Goal: Information Seeking & Learning: Learn about a topic

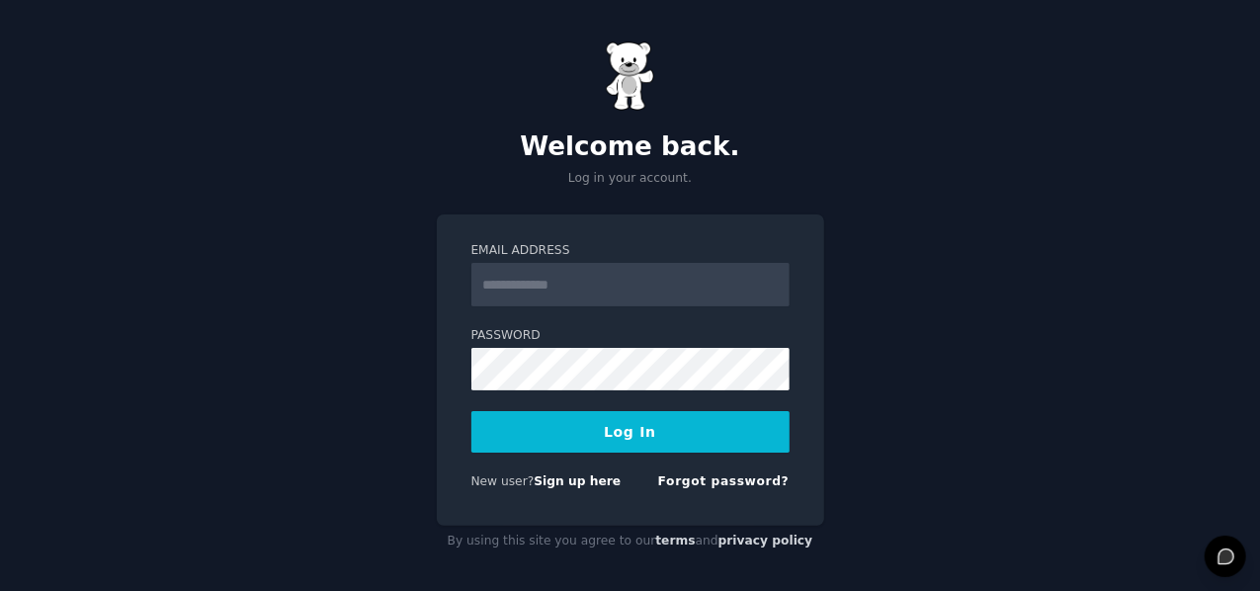
click at [610, 288] on input "Email Address" at bounding box center [630, 284] width 318 height 43
type input "**********"
click at [551, 481] on link "Sign up here" at bounding box center [576, 481] width 87 height 14
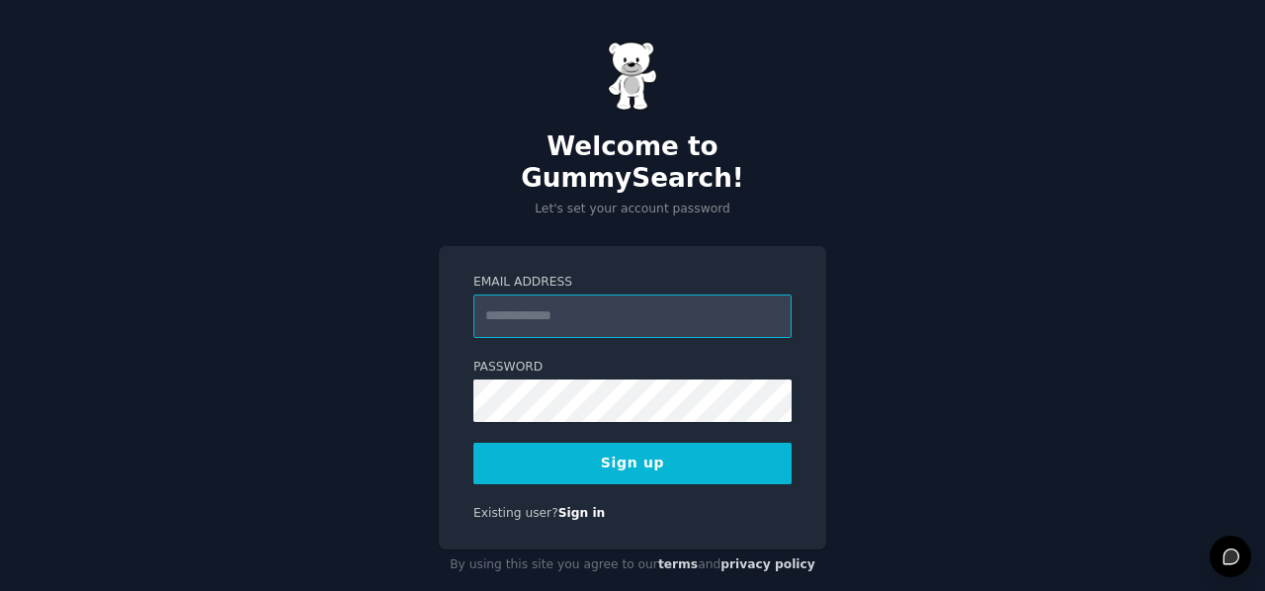
click at [510, 294] on input "Email Address" at bounding box center [632, 315] width 318 height 43
type input "**********"
click at [619, 443] on button "Sign up" at bounding box center [632, 463] width 318 height 41
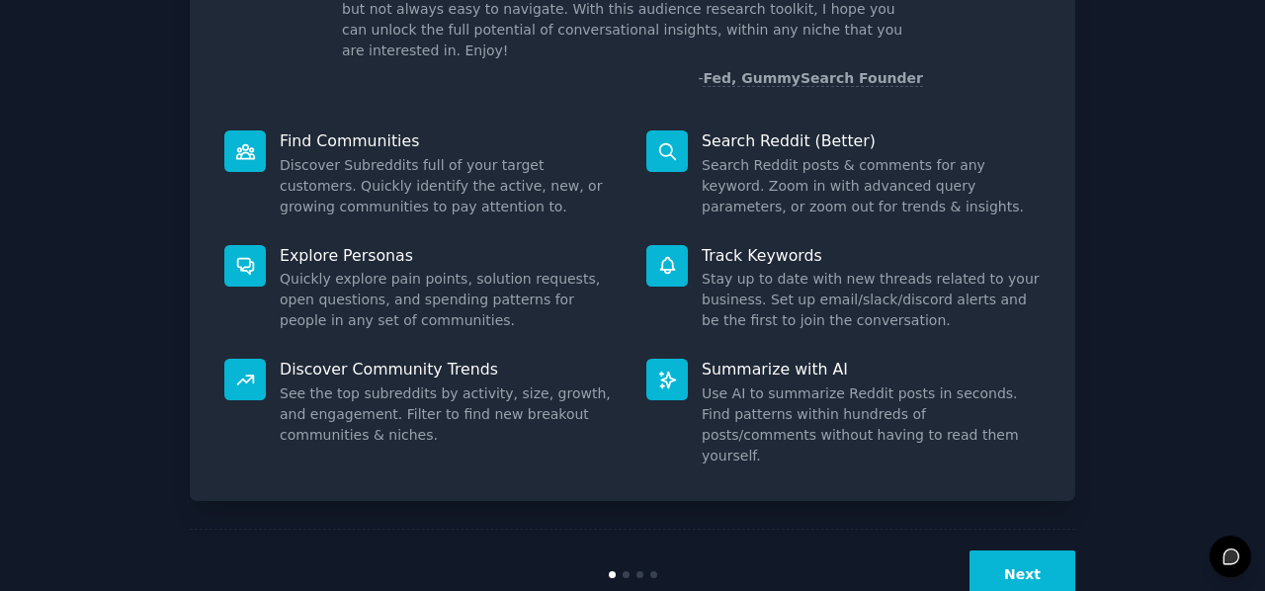
scroll to position [168, 0]
click at [1006, 551] on button "Next" at bounding box center [1022, 574] width 106 height 48
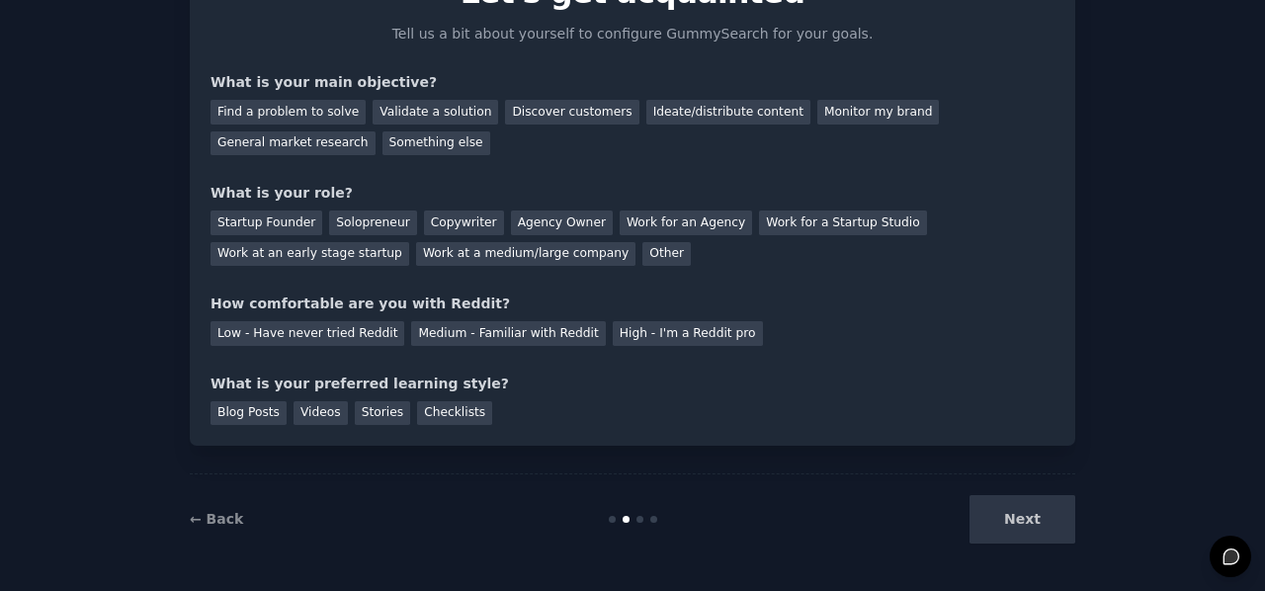
scroll to position [116, 0]
click at [1056, 534] on div "Next" at bounding box center [926, 519] width 295 height 48
click at [1023, 519] on div "Next" at bounding box center [926, 519] width 295 height 48
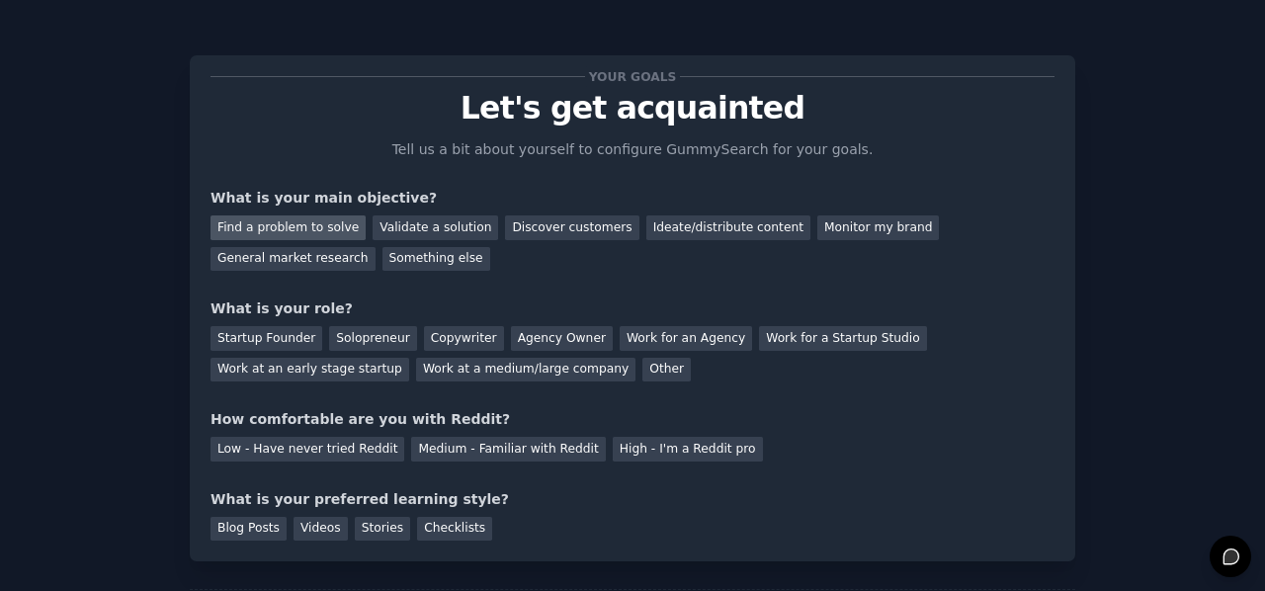
click at [317, 228] on div "Find a problem to solve" at bounding box center [287, 227] width 155 height 25
click at [646, 224] on div "Ideate/distribute content" at bounding box center [728, 227] width 164 height 25
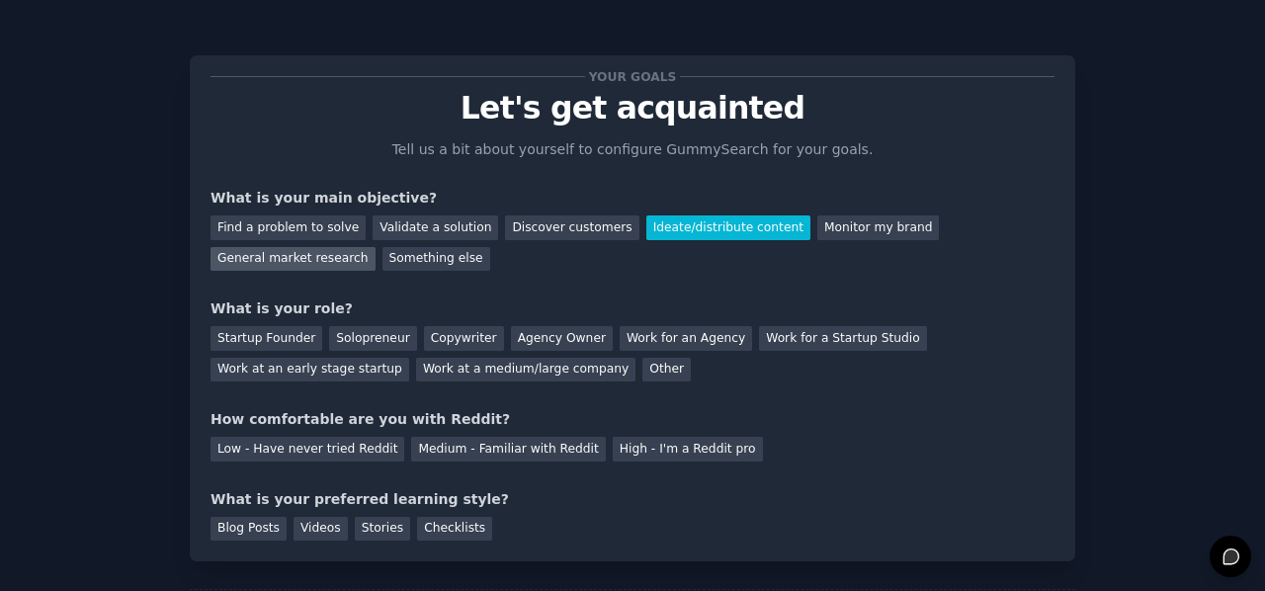
click at [375, 247] on div "General market research" at bounding box center [292, 259] width 165 height 25
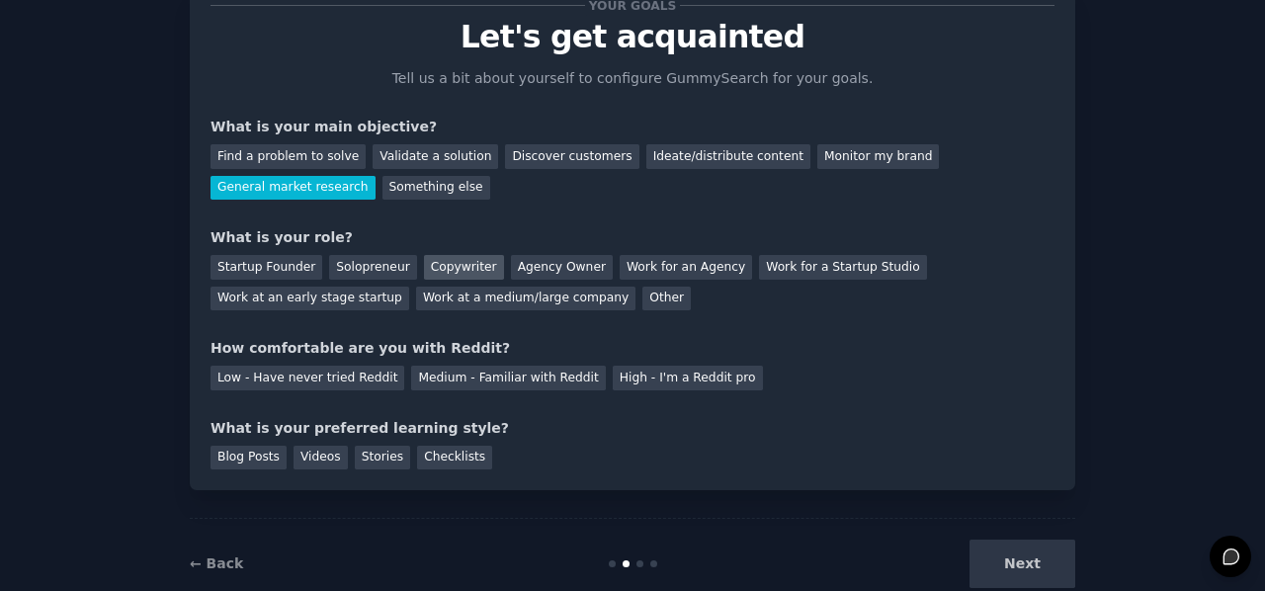
scroll to position [79, 0]
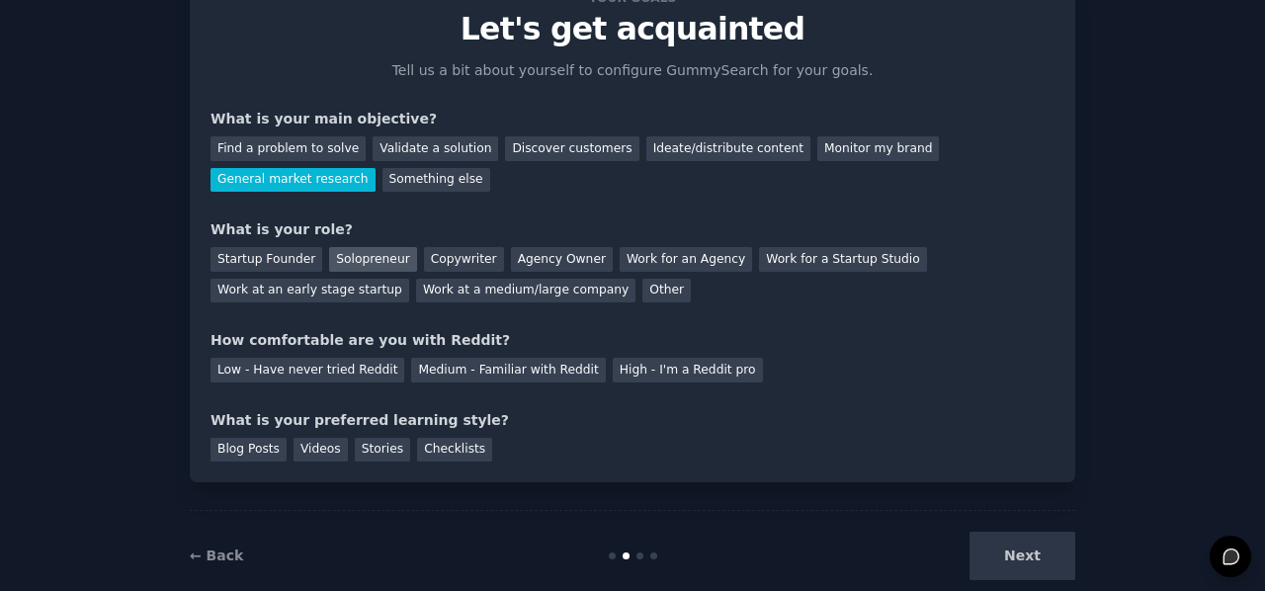
click at [333, 260] on div "Solopreneur" at bounding box center [372, 259] width 87 height 25
click at [334, 374] on div "Low - Have never tried Reddit" at bounding box center [307, 370] width 194 height 25
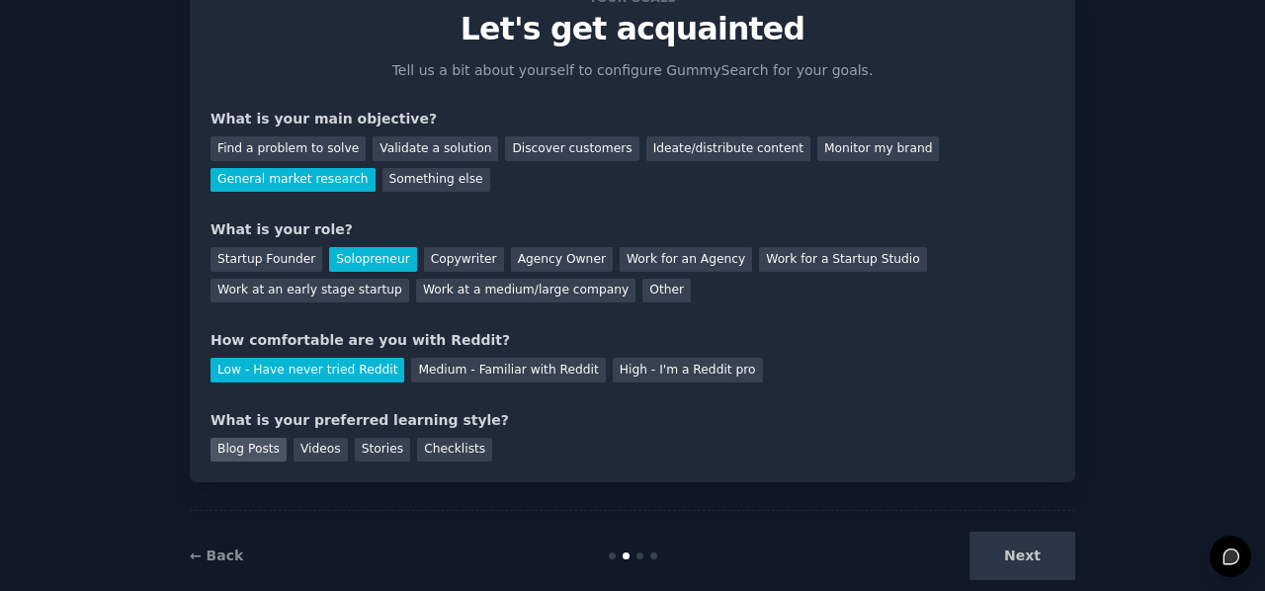
click at [259, 452] on div "Blog Posts" at bounding box center [248, 450] width 76 height 25
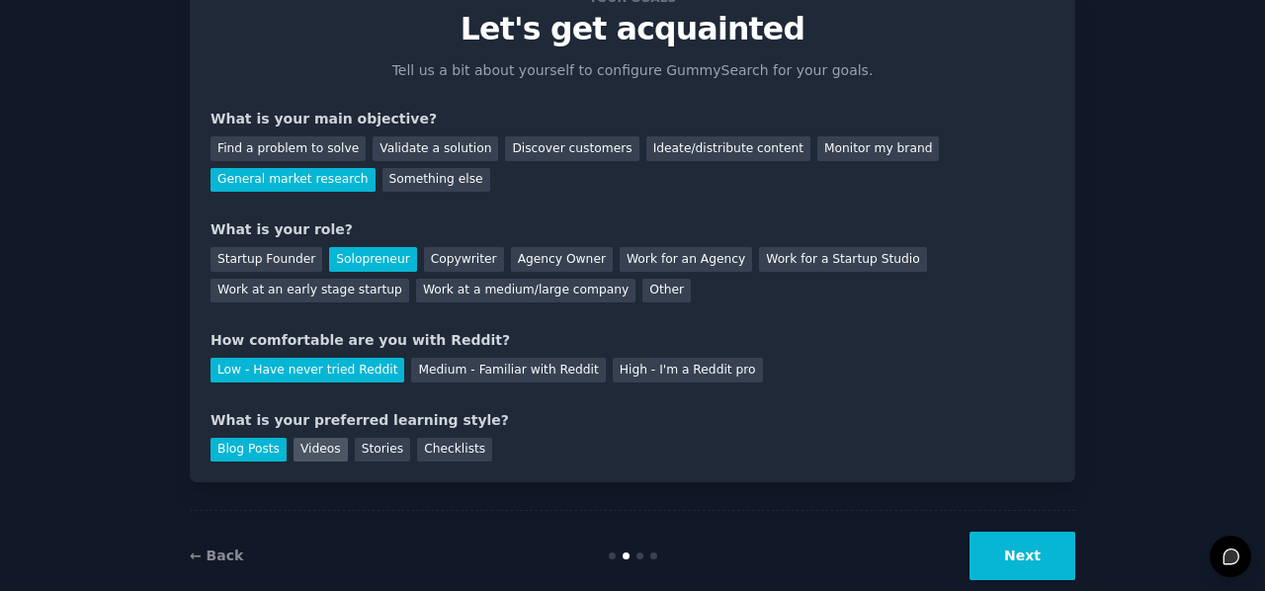
click at [296, 451] on div "Videos" at bounding box center [320, 450] width 54 height 25
click at [246, 451] on div "Blog Posts" at bounding box center [248, 450] width 76 height 25
click at [1001, 554] on button "Next" at bounding box center [1022, 556] width 106 height 48
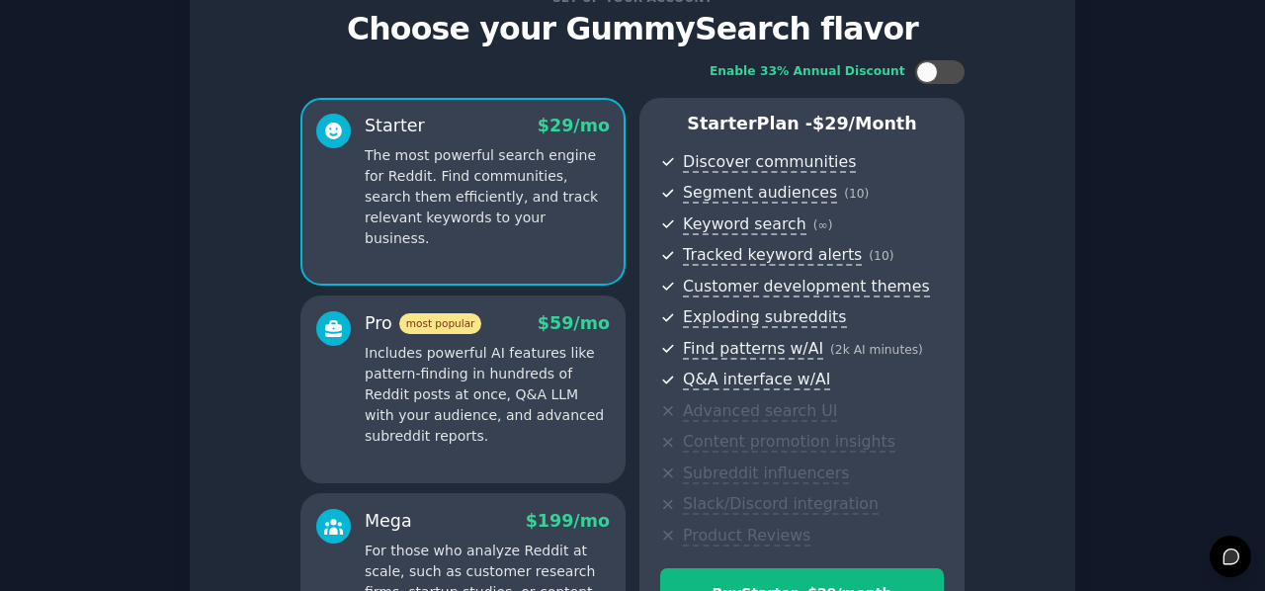
scroll to position [356, 0]
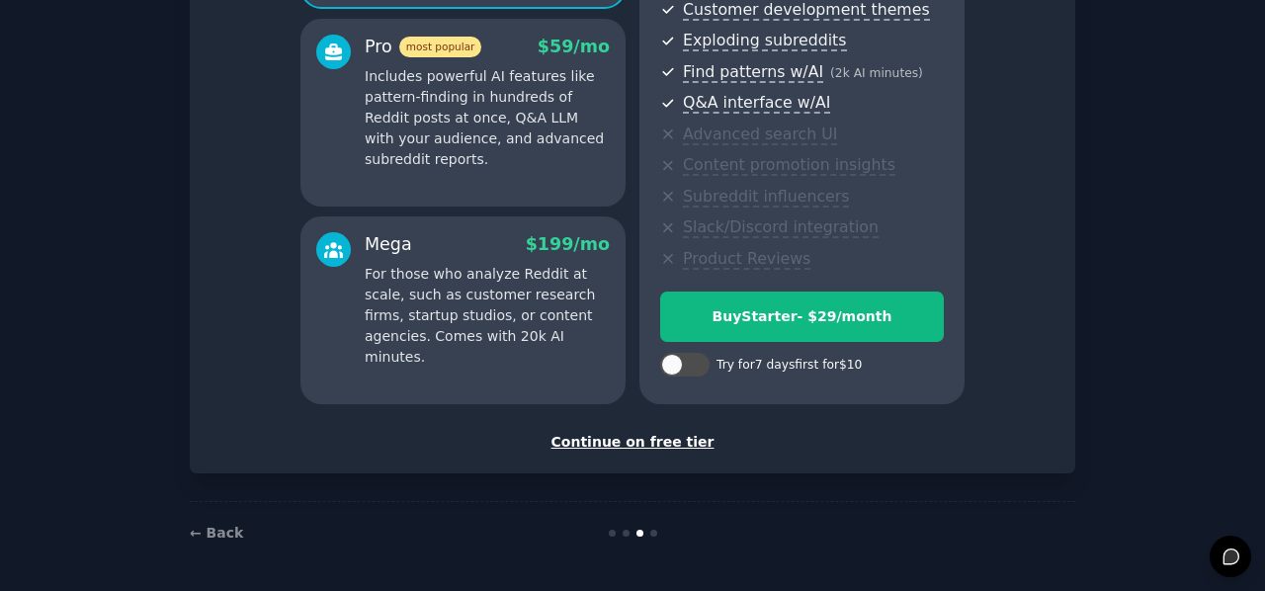
click at [627, 441] on div "Continue on free tier" at bounding box center [632, 442] width 844 height 21
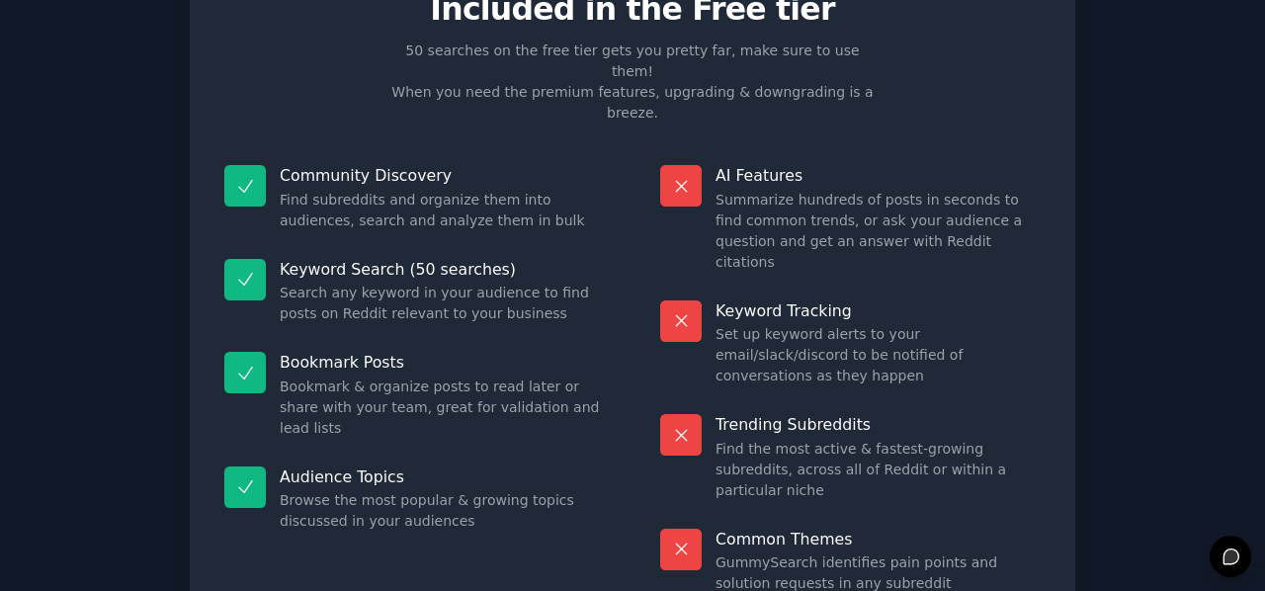
scroll to position [178, 0]
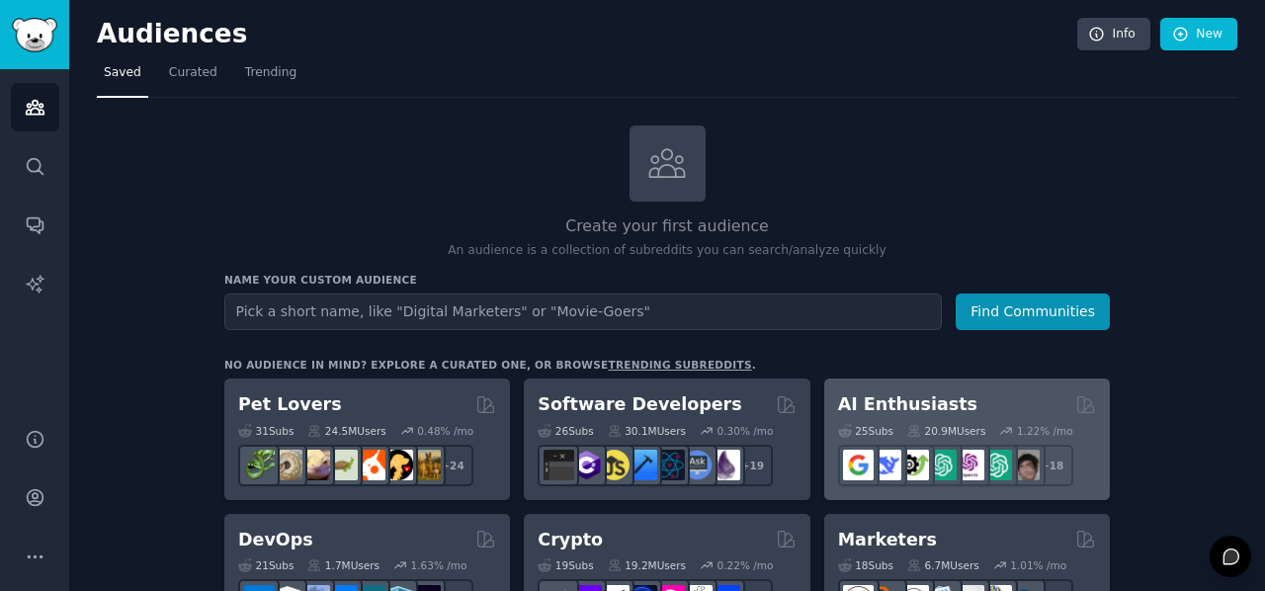
click at [984, 402] on div "AI Enthusiasts" at bounding box center [967, 404] width 258 height 25
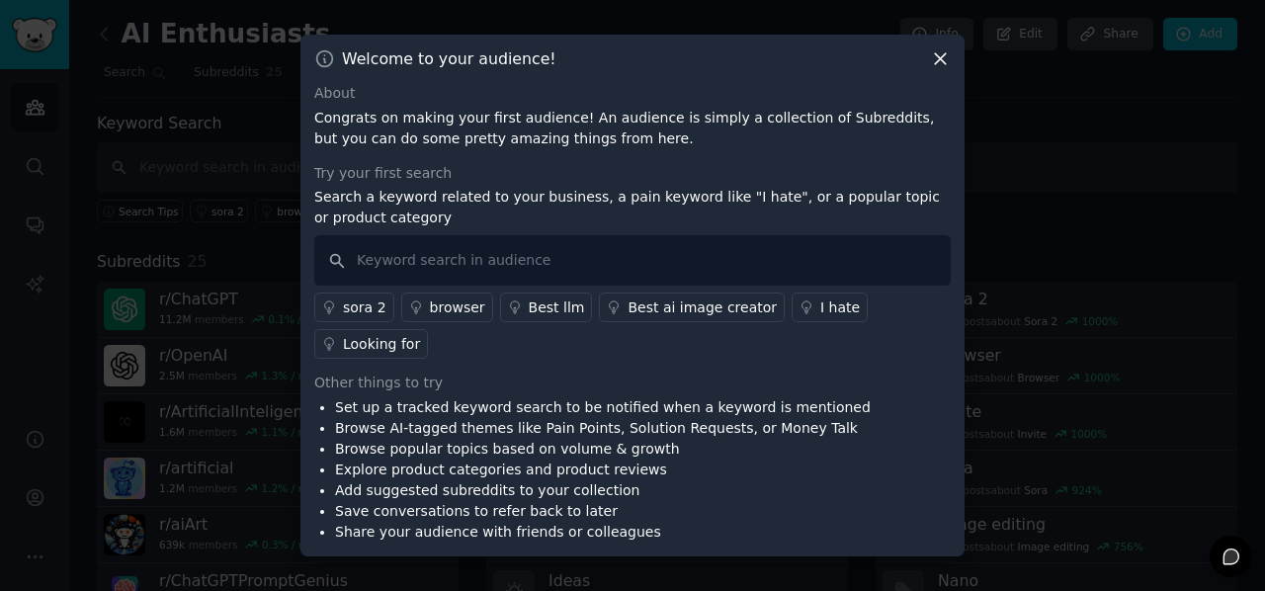
click at [340, 322] on link "sora 2" at bounding box center [354, 307] width 80 height 30
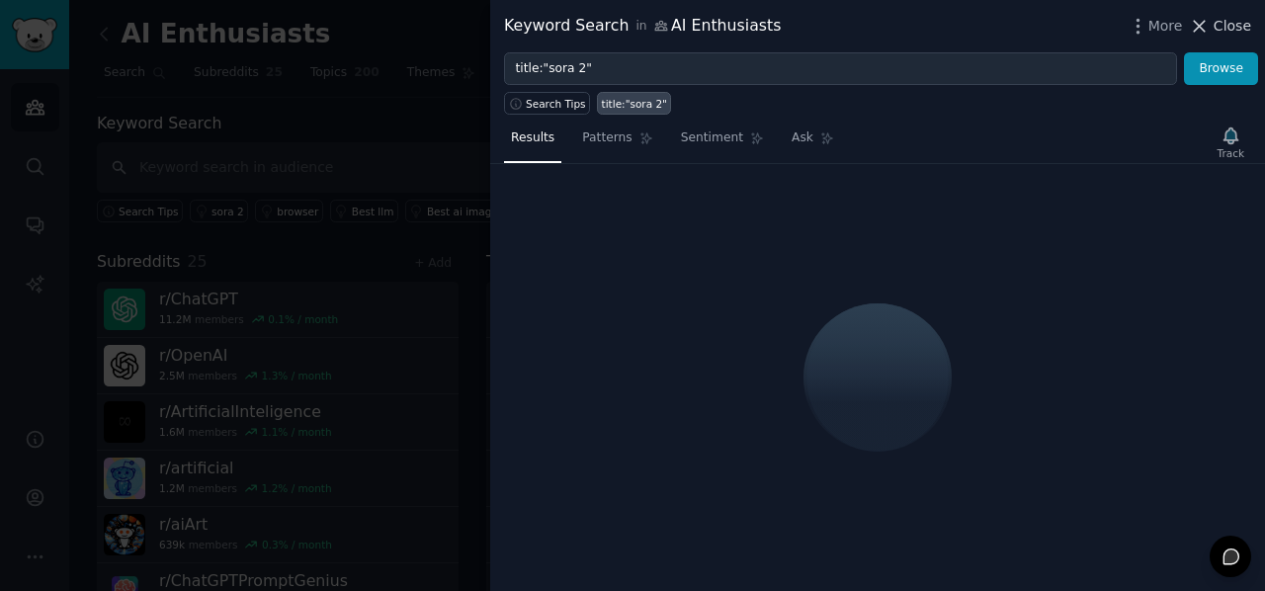
click at [1217, 25] on span "Close" at bounding box center [1232, 26] width 38 height 21
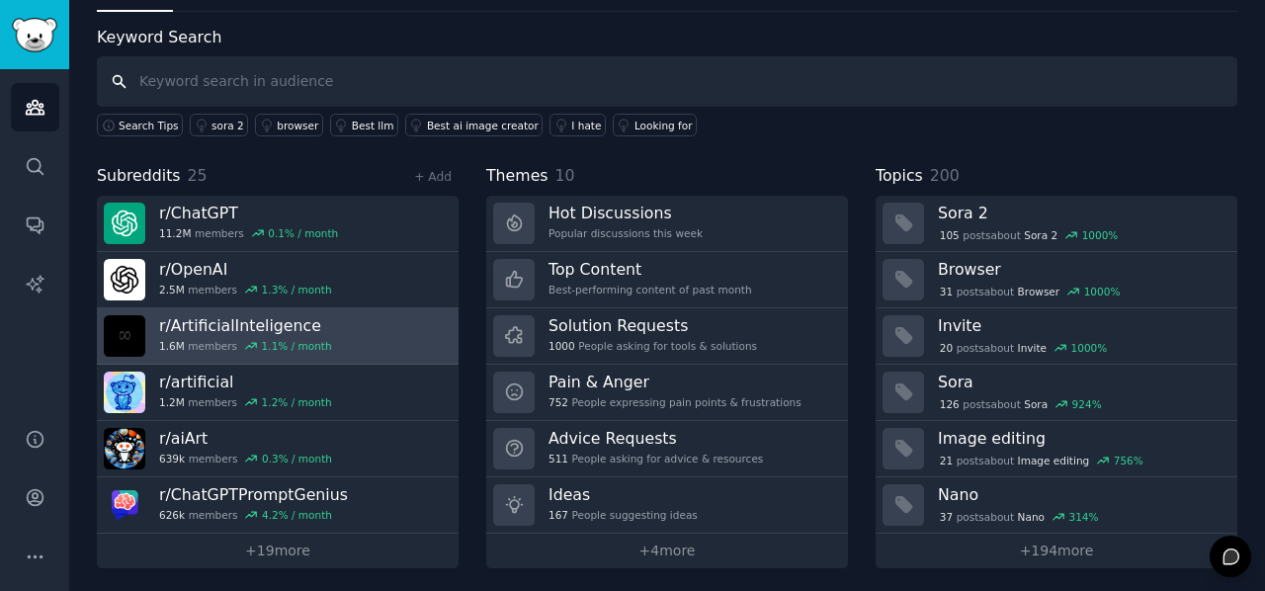
scroll to position [85, 0]
click at [281, 318] on h3 "r/ ArtificialInteligence" at bounding box center [245, 326] width 173 height 21
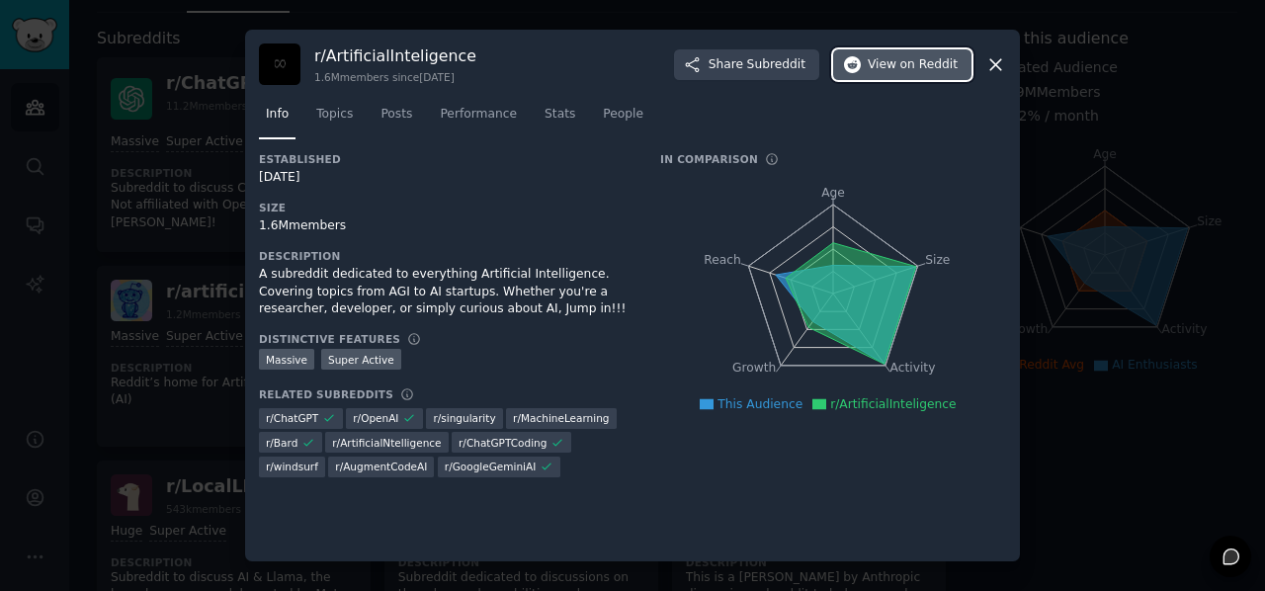
click at [881, 65] on span "View on Reddit" at bounding box center [912, 65] width 90 height 18
